Goal: Check status: Check status

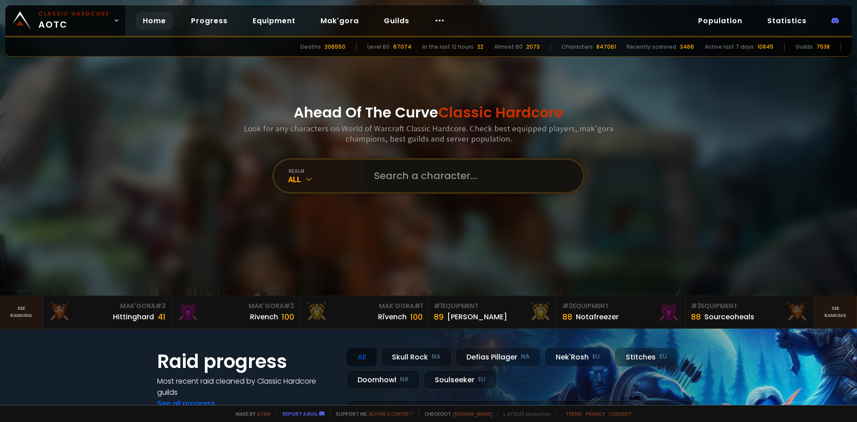
click at [392, 167] on input "text" at bounding box center [471, 176] width 204 height 32
paste input "Hello [PERSON_NAME], [PERSON_NAME] de faire ta connaissance. Je suis actuelleme…"
type input "Hello [PERSON_NAME], [PERSON_NAME] de faire ta connaissance. Je suis actuelleme…"
click at [409, 171] on input "text" at bounding box center [471, 176] width 204 height 32
type input "jingaba"
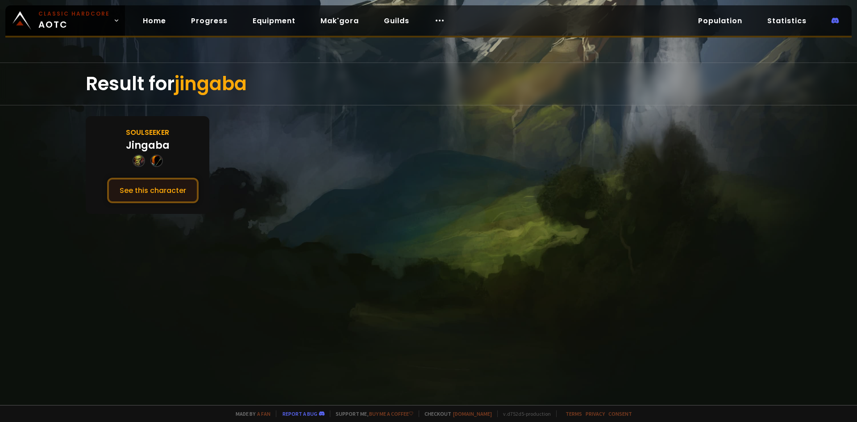
click at [161, 192] on button "See this character" at bounding box center [153, 190] width 92 height 25
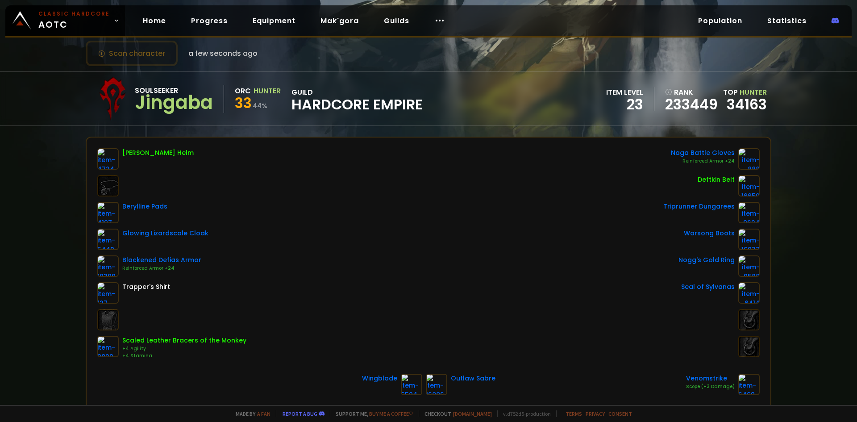
scroll to position [20, 0]
